Goal: Task Accomplishment & Management: Complete application form

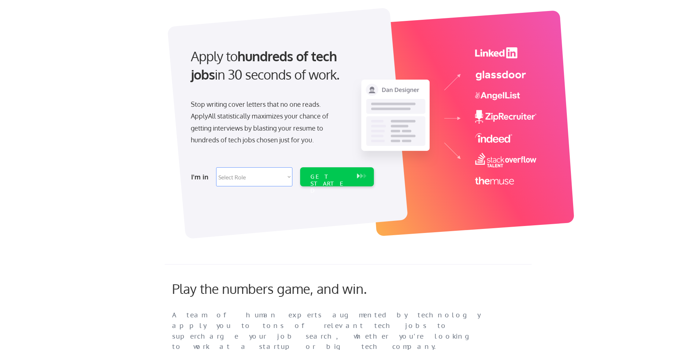
scroll to position [37, 0]
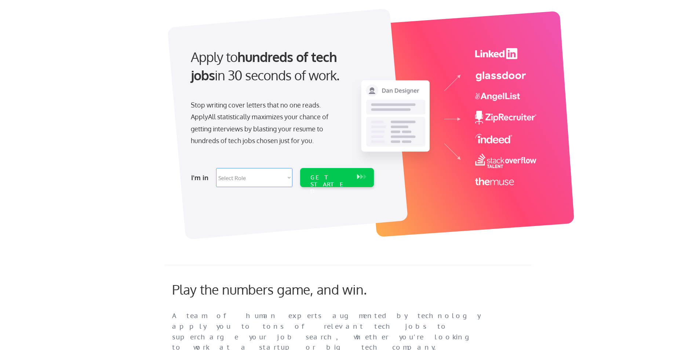
click at [243, 176] on select "Select Role Software Engineering Product Management Customer Success Sales UI/U…" at bounding box center [254, 177] width 76 height 19
select select ""tech_finance_biz_ops_cos""
click at [216, 168] on select "Select Role Software Engineering Product Management Customer Success Sales UI/U…" at bounding box center [254, 177] width 76 height 19
select select ""tech_finance_biz_ops_cos""
click at [327, 177] on div "GET STARTED" at bounding box center [329, 184] width 39 height 21
